Goal: Information Seeking & Learning: Learn about a topic

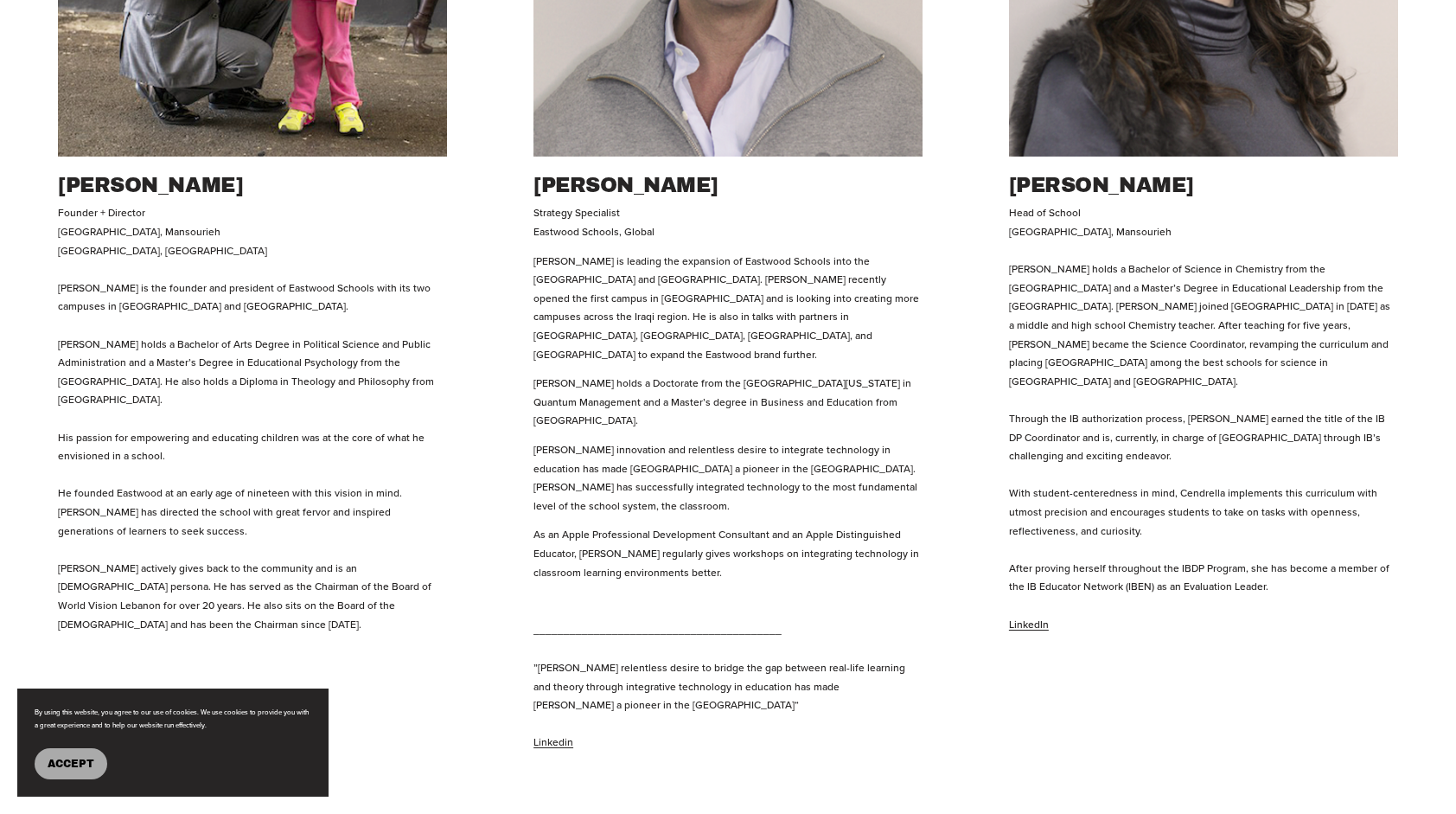
scroll to position [1012, 0]
click at [1026, 616] on link "LinkedIn" at bounding box center [1029, 623] width 40 height 15
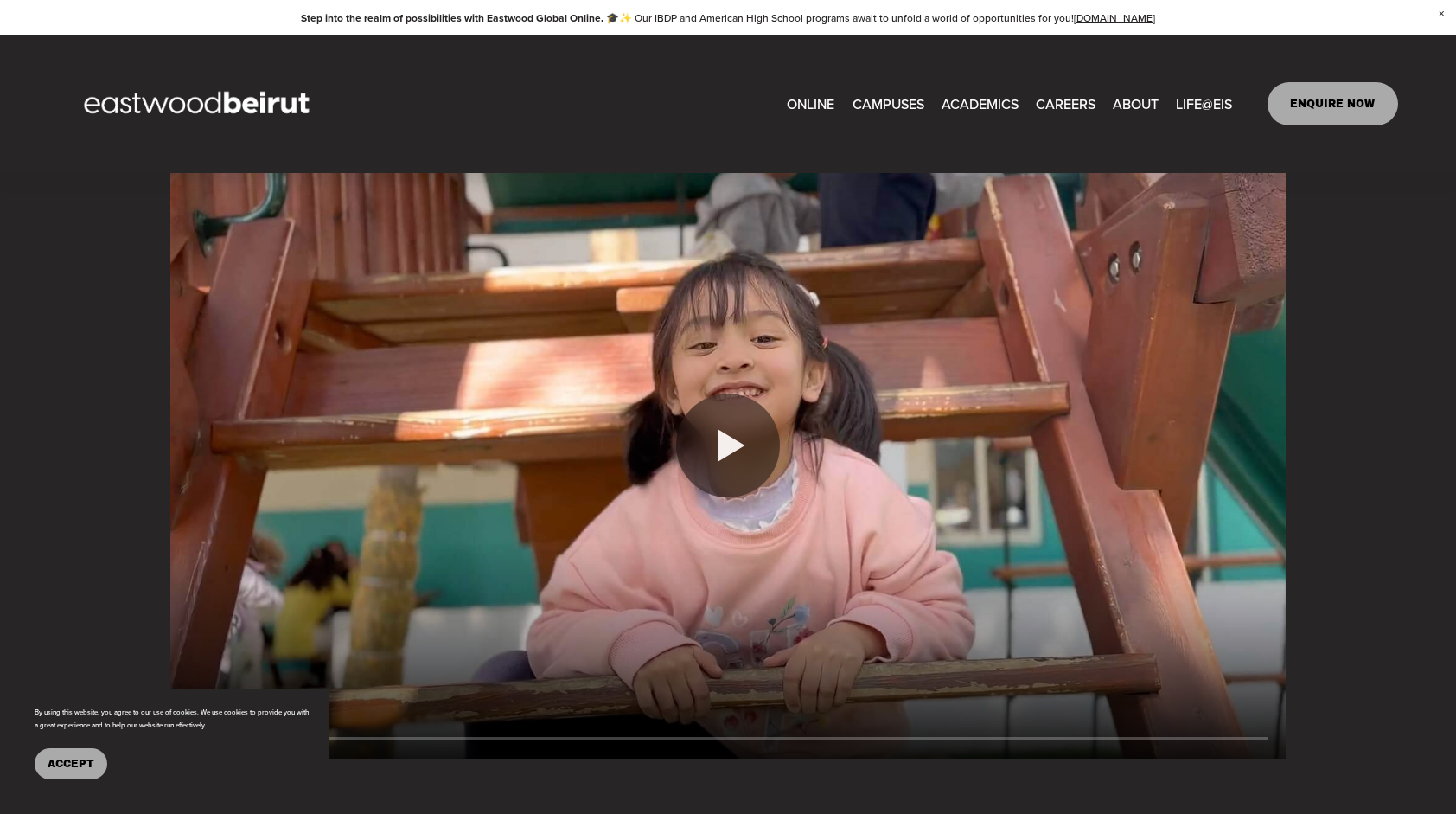
scroll to position [1456, 0]
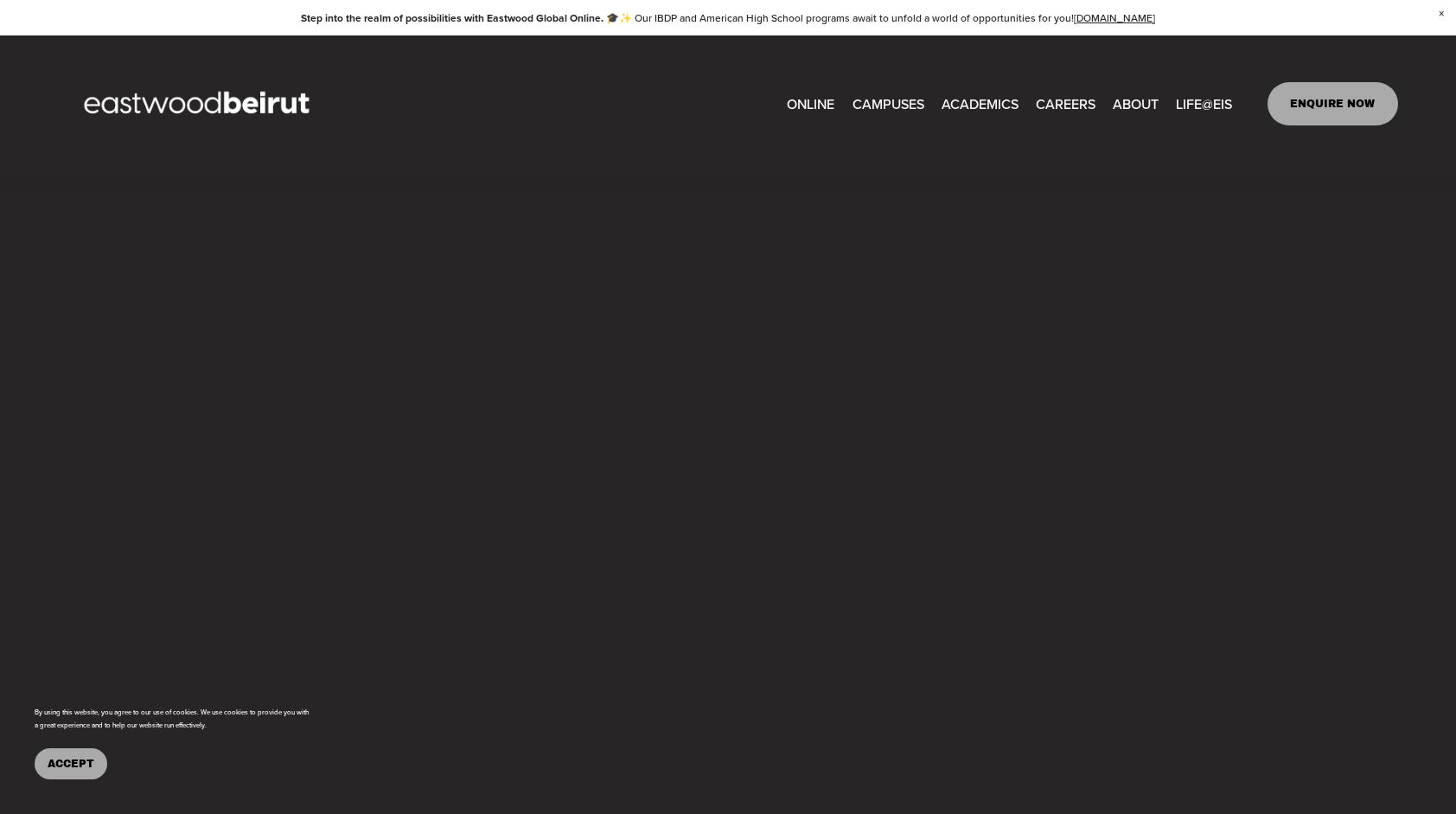
type input "****"
click at [0, 0] on span "About" at bounding box center [0, 0] width 0 height 0
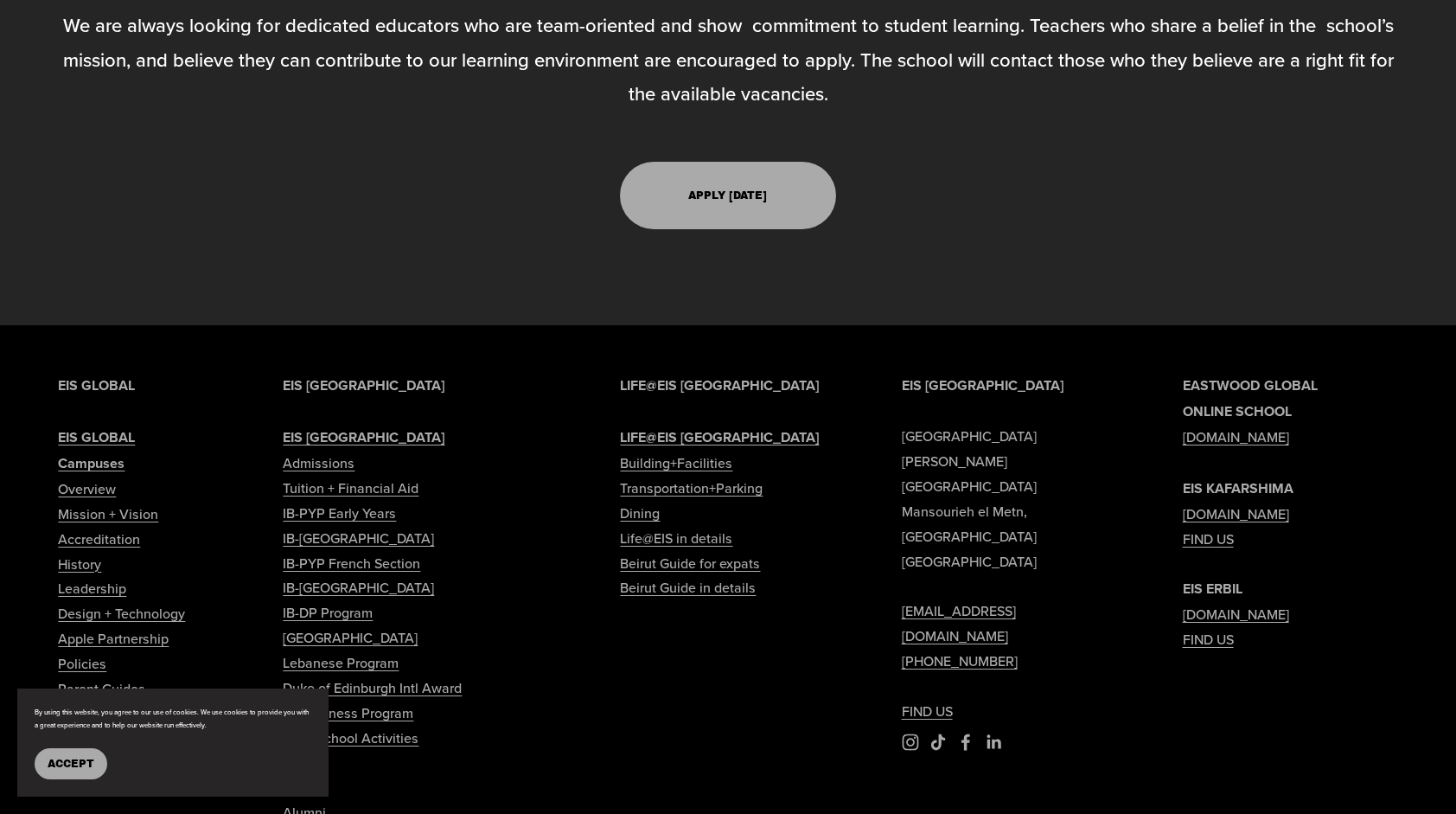
scroll to position [5363, 0]
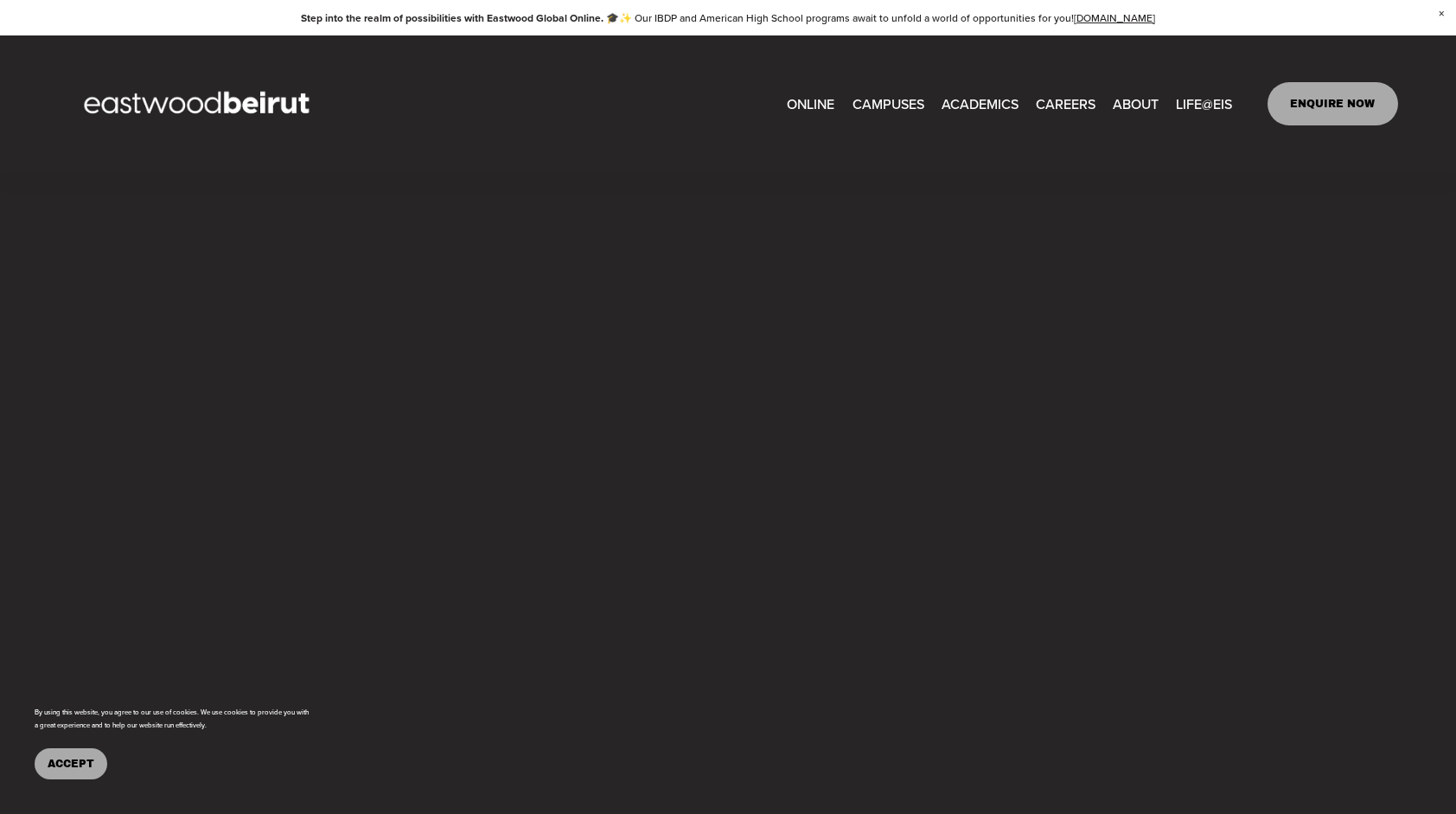
scroll to position [1481, 0]
click at [0, 0] on span "IB-[GEOGRAPHIC_DATA]" at bounding box center [0, 0] width 0 height 0
type input "*****"
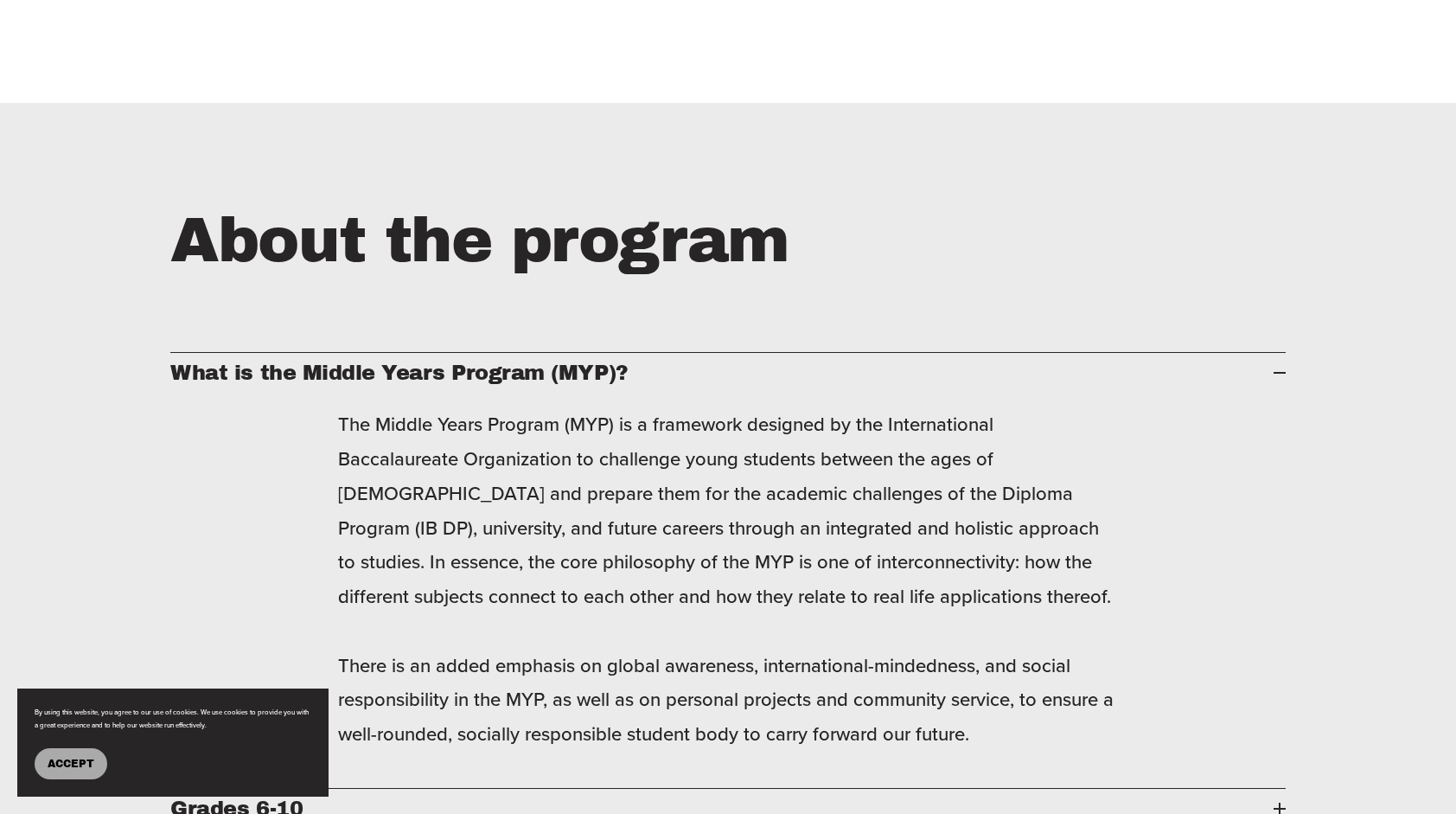
scroll to position [2328, 0]
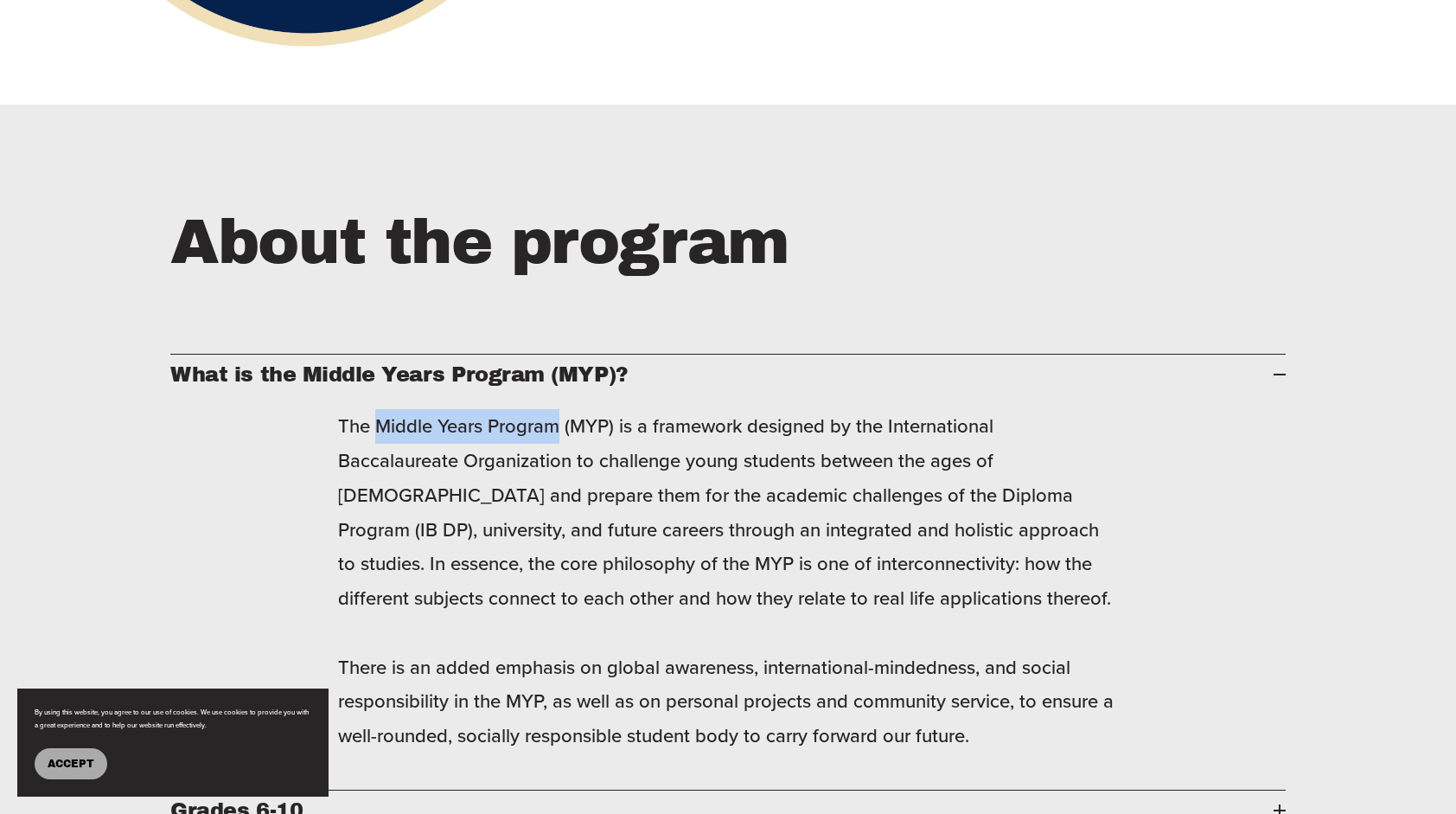
drag, startPoint x: 556, startPoint y: 335, endPoint x: 375, endPoint y: 329, distance: 181.1
click at [375, 409] on p "The Middle Years Program (MYP) is a framework designed by the International Bac…" at bounding box center [728, 581] width 780 height 344
copy p "Middle Years Program"
click at [1158, 550] on div "The Middle Years Program (MYP) is a framework designed by the International Bac…" at bounding box center [727, 594] width 1115 height 391
click at [1141, 238] on div "About the program What is the Middle Years Program (MYP)? The Middle Years Prog…" at bounding box center [728, 559] width 1456 height 719
